Goal: Download file/media

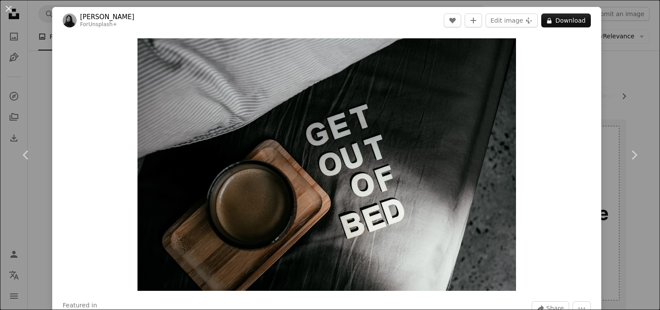
scroll to position [1449, 0]
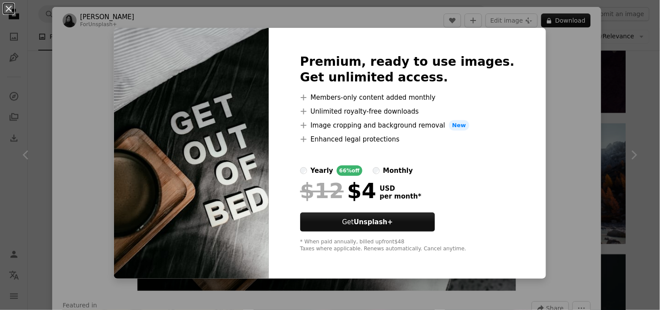
click at [542, 106] on div "An X shape Premium, ready to use images. Get unlimited access. A plus sign Memb…" at bounding box center [330, 155] width 660 height 310
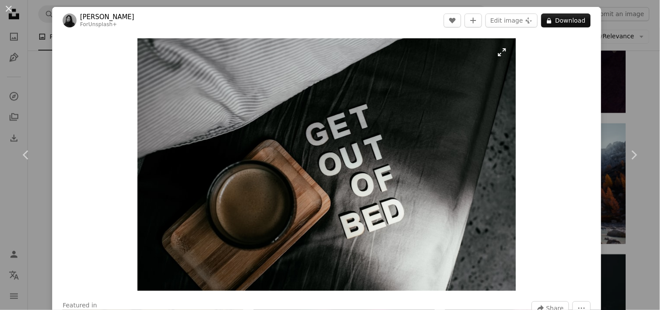
click at [180, 81] on img "Zoom in on this image" at bounding box center [326, 164] width 378 height 252
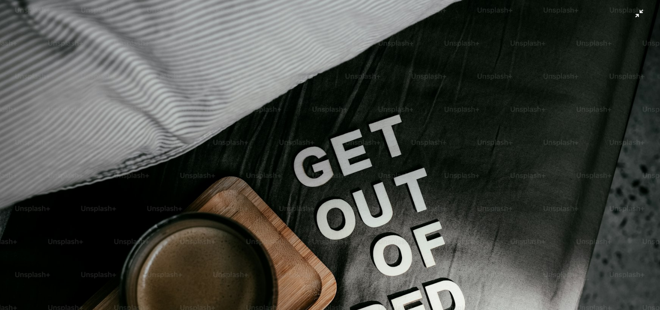
click at [632, 15] on img "Zoom out on this image" at bounding box center [330, 220] width 660 height 440
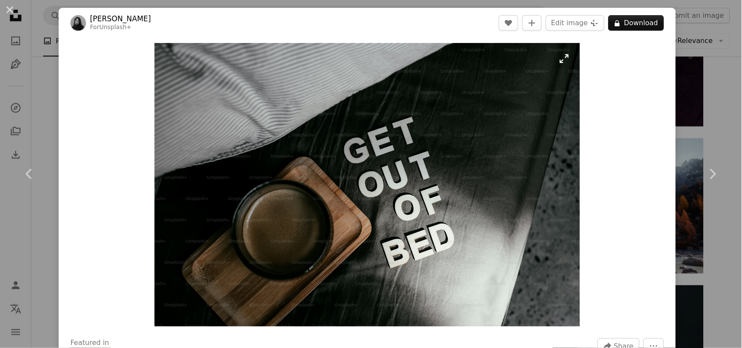
scroll to position [1449, 0]
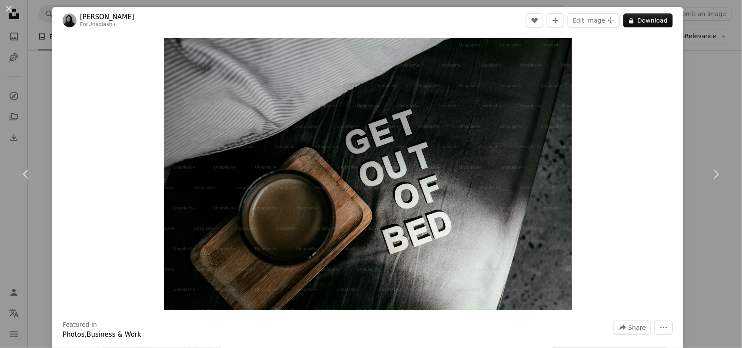
click at [659, 10] on div "An X shape Chevron left Chevron right [PERSON_NAME] For Unsplash+ A heart A plu…" at bounding box center [371, 174] width 742 height 348
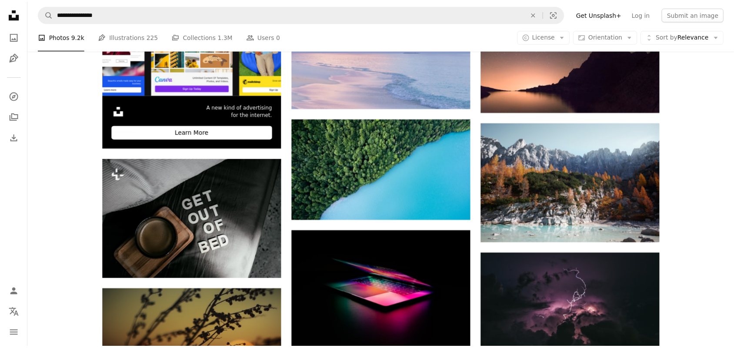
scroll to position [1630, 0]
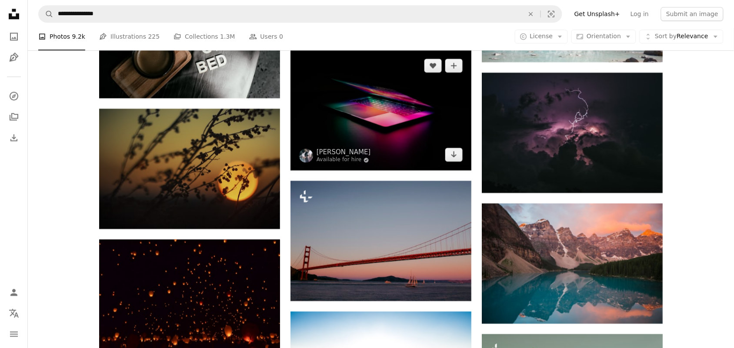
click at [417, 146] on img at bounding box center [380, 110] width 181 height 120
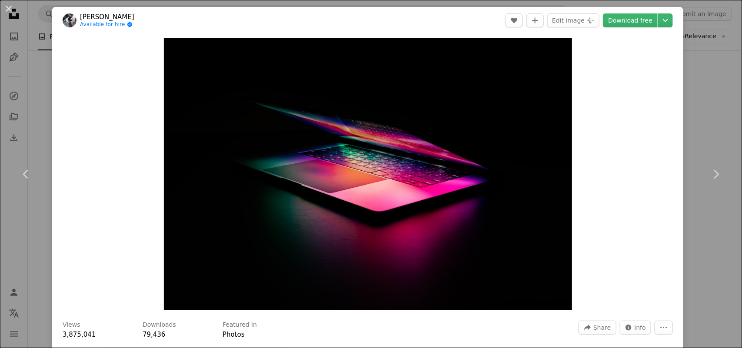
click at [659, 68] on div "An X shape Chevron left Chevron right [PERSON_NAME] Available for hire A checkm…" at bounding box center [371, 174] width 742 height 348
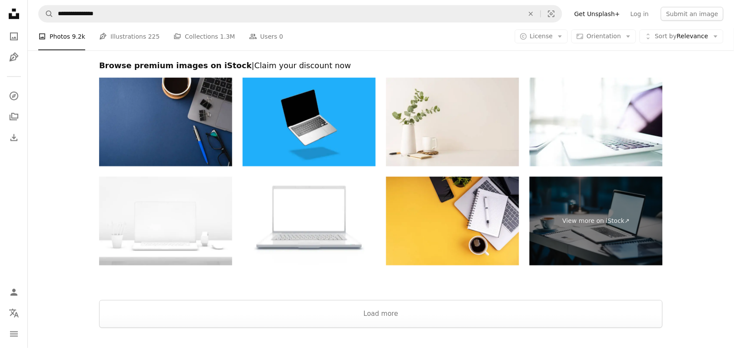
scroll to position [2185, 0]
